Goal: Find specific page/section: Find specific page/section

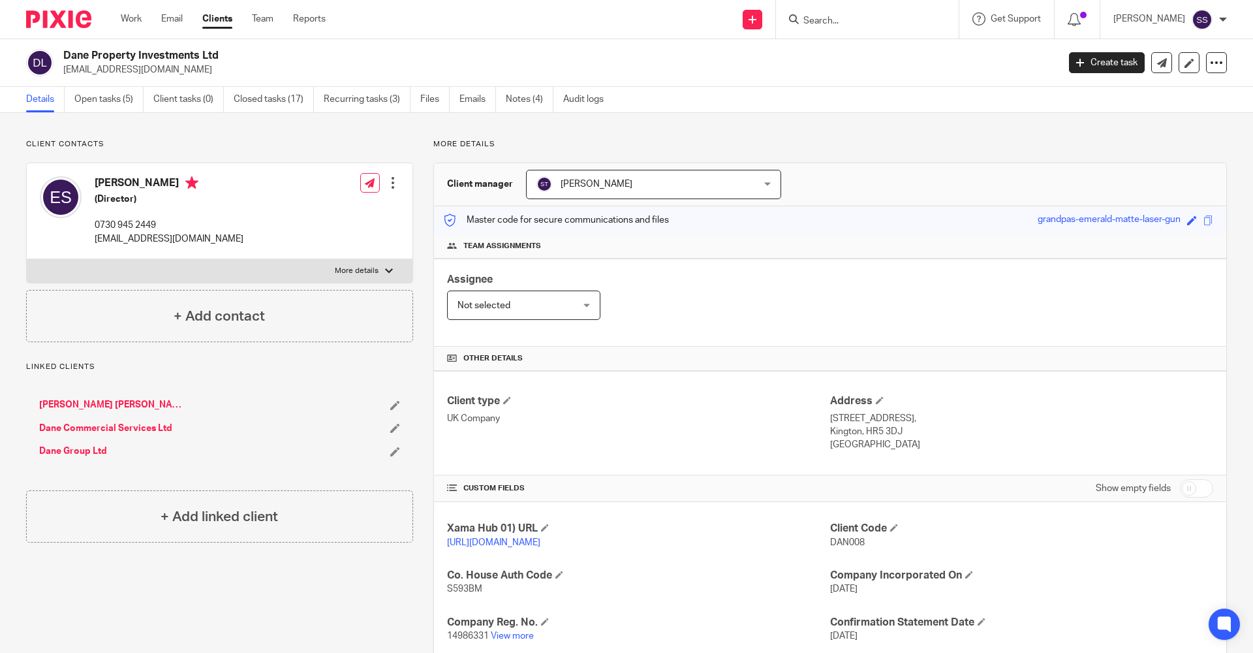
click at [819, 22] on input "Search" at bounding box center [861, 22] width 118 height 12
type input "Dane commercial"
click button "submit" at bounding box center [0, 0] width 0 height 0
click at [935, 71] on link at bounding box center [923, 56] width 247 height 30
click at [276, 91] on link "Closed tasks (9)" at bounding box center [271, 99] width 75 height 25
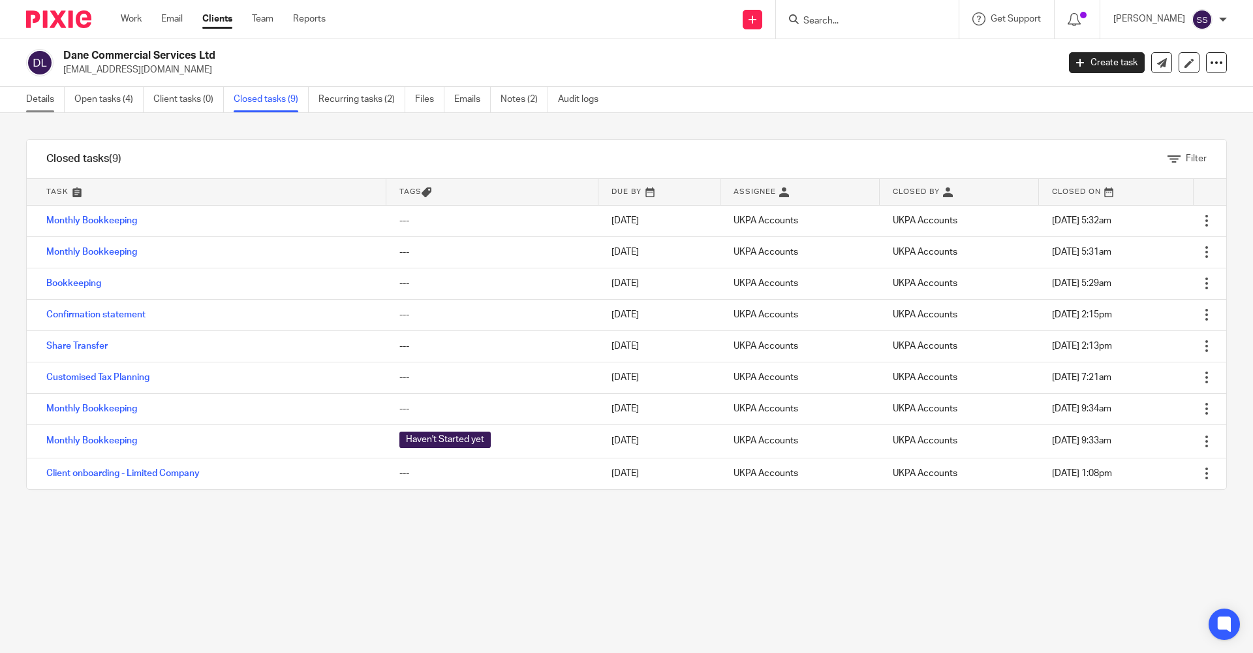
click at [32, 100] on link "Details" at bounding box center [45, 99] width 39 height 25
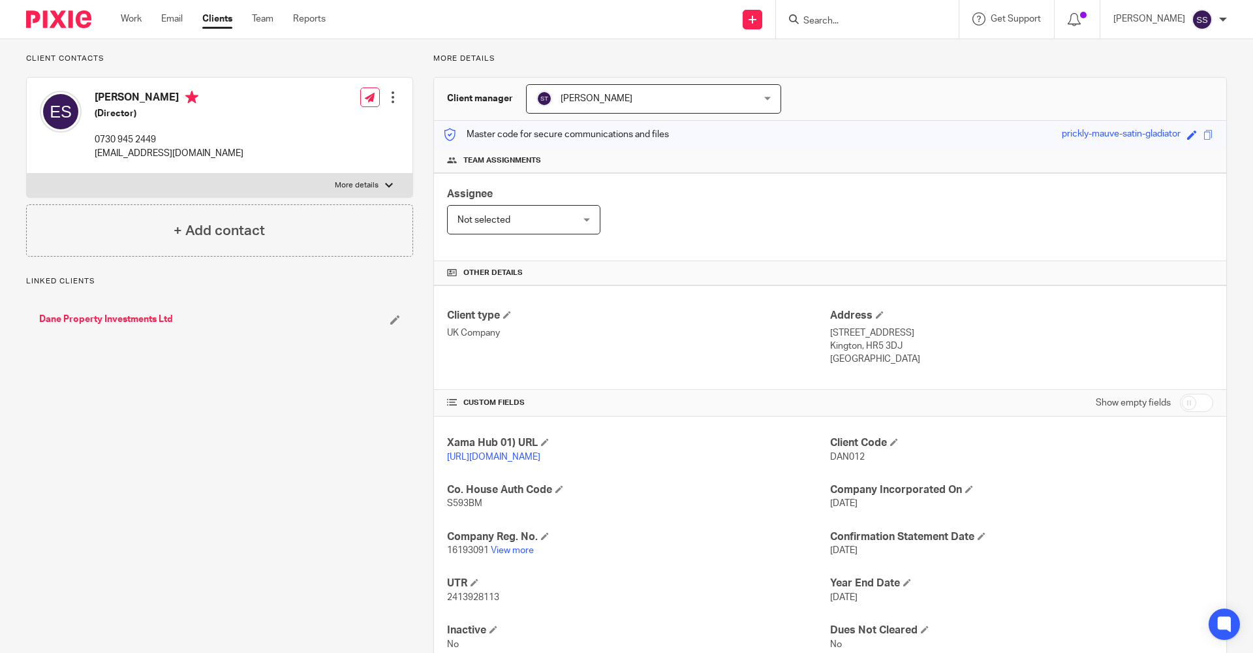
scroll to position [143, 0]
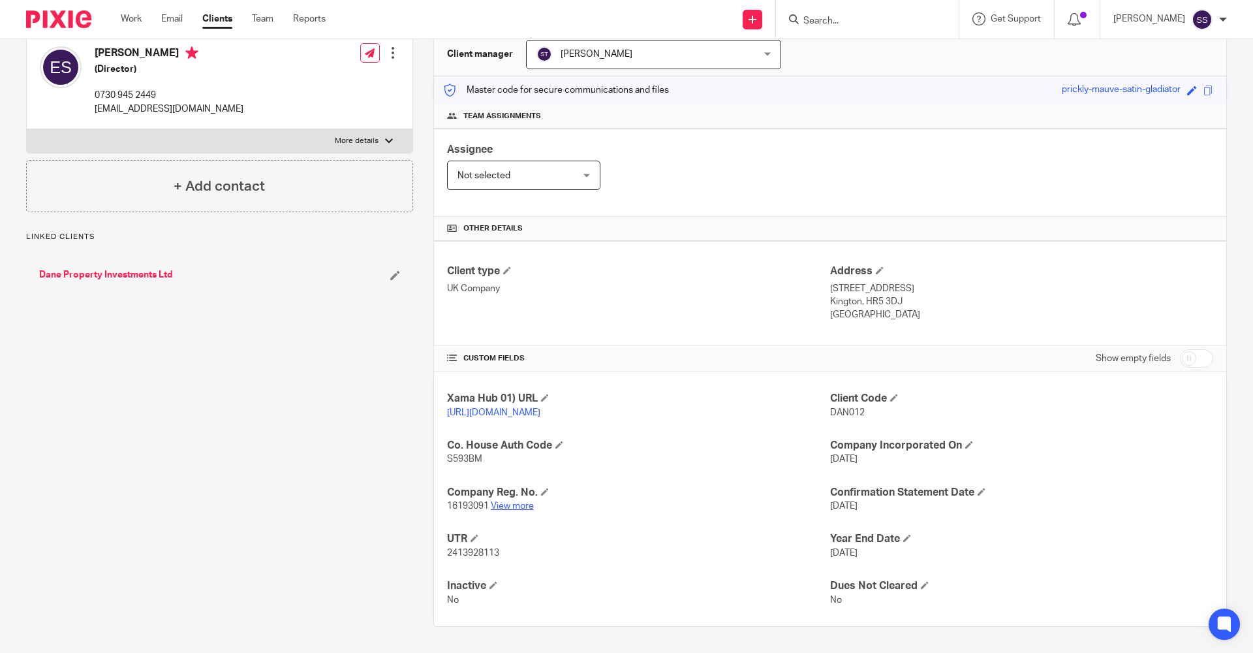
click at [499, 506] on link "View more" at bounding box center [512, 505] width 43 height 9
